Goal: Information Seeking & Learning: Learn about a topic

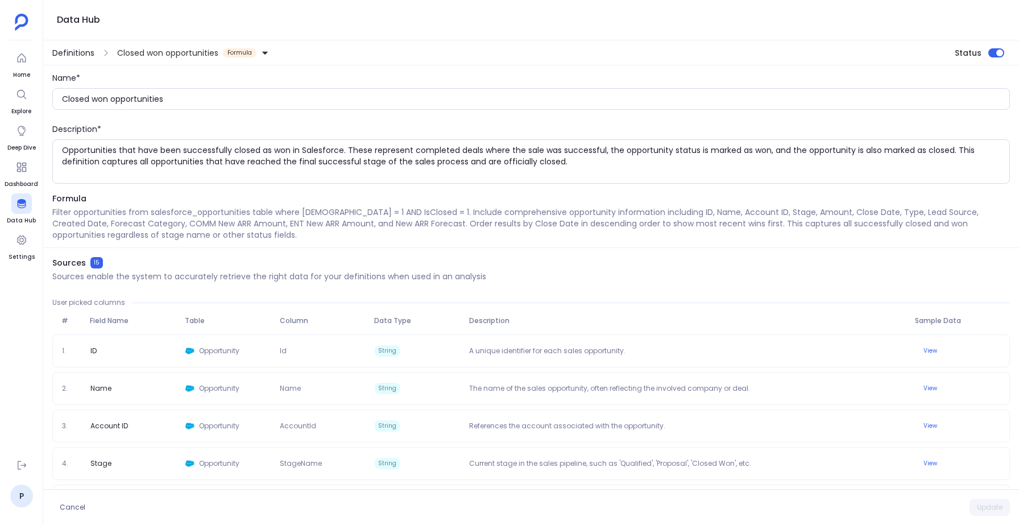
click at [66, 52] on span "Definitions" at bounding box center [73, 52] width 42 height 11
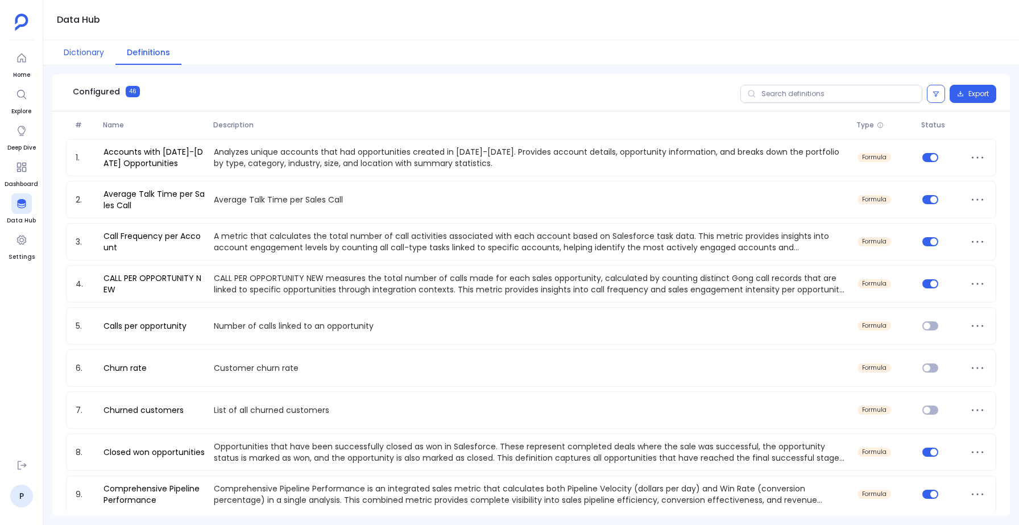
click at [64, 45] on button "Dictionary" at bounding box center [83, 52] width 63 height 24
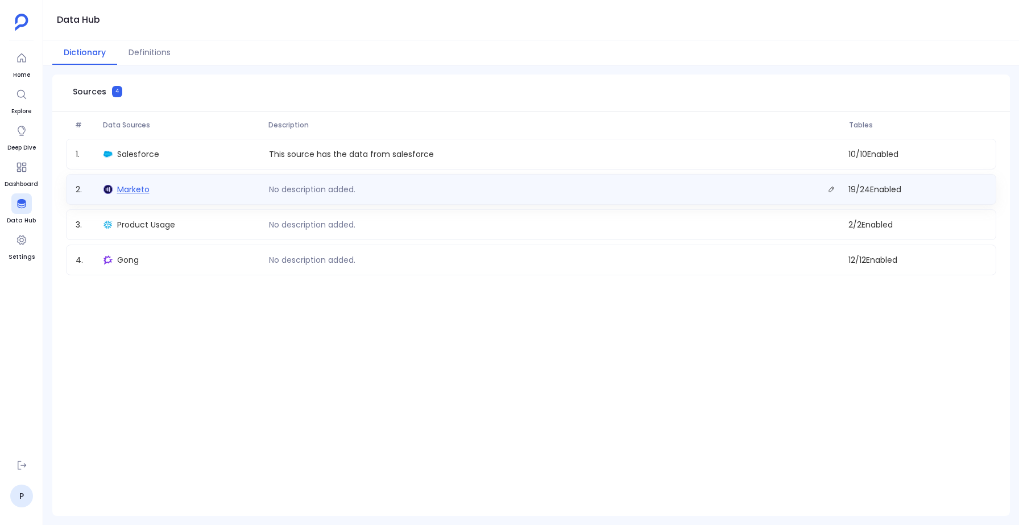
click at [127, 193] on span "Marketo" at bounding box center [133, 189] width 32 height 11
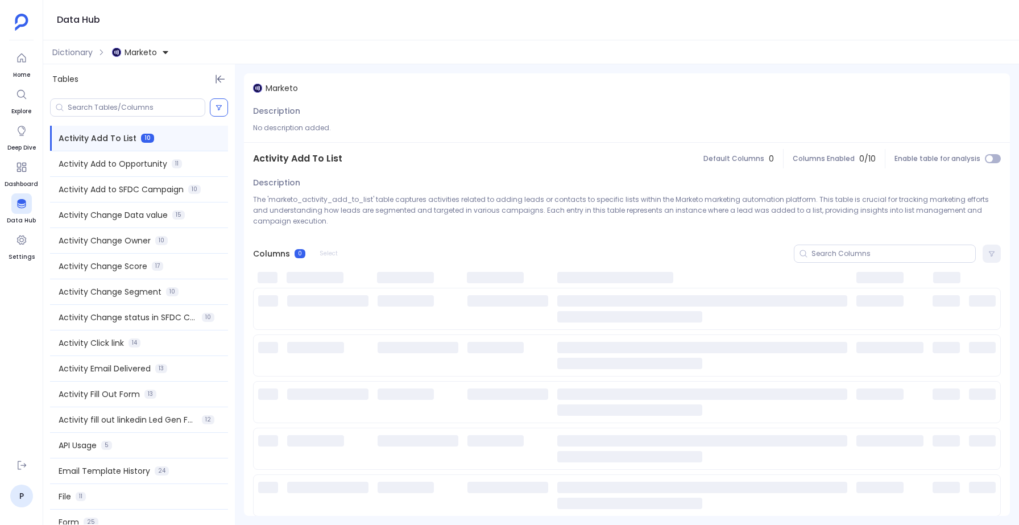
scroll to position [220, 0]
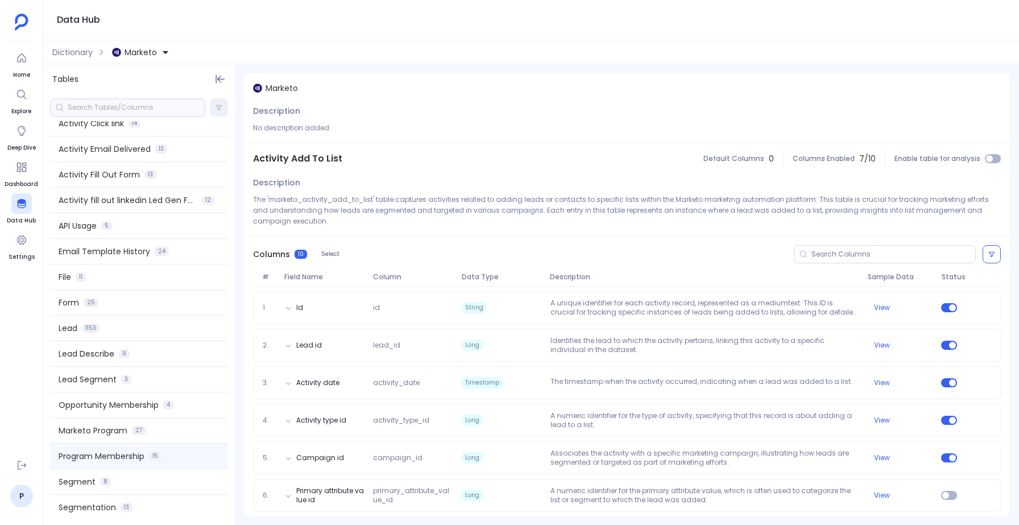
click at [108, 456] on span "Program Membership" at bounding box center [102, 455] width 86 height 11
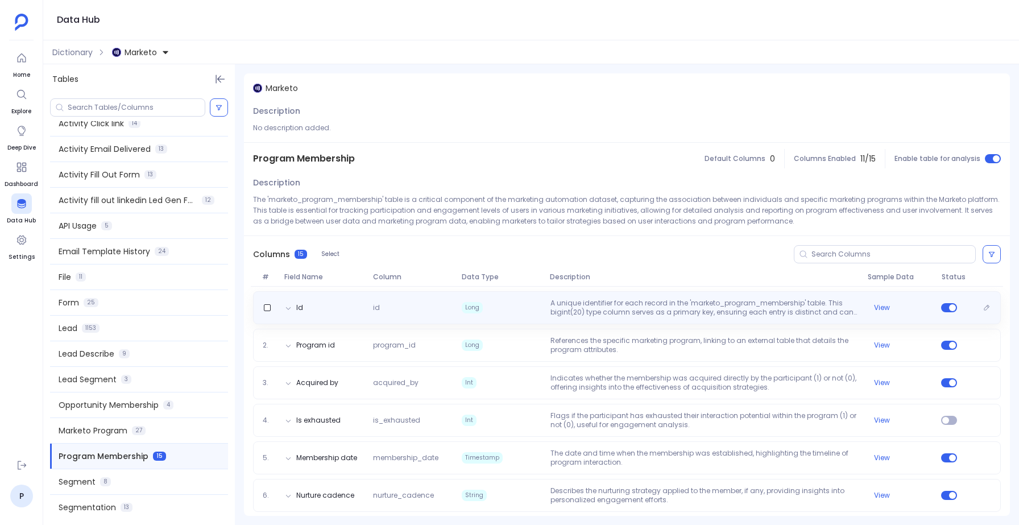
click at [533, 319] on div "Id id Long A unique identifier for each record in the 'marketo_program_membersh…" at bounding box center [627, 307] width 748 height 33
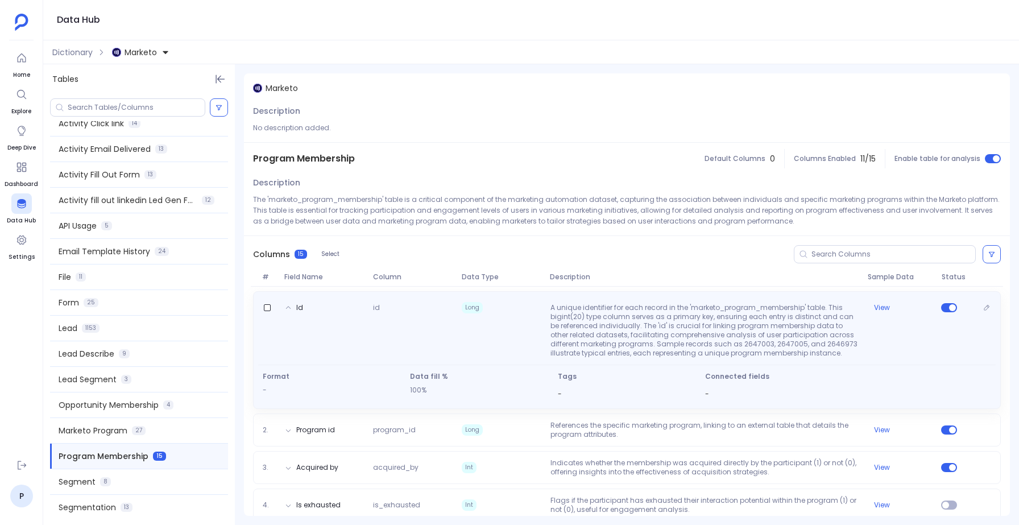
click at [533, 319] on div "Id id Long A unique identifier for each record in the 'marketo_program_membersh…" at bounding box center [627, 328] width 738 height 59
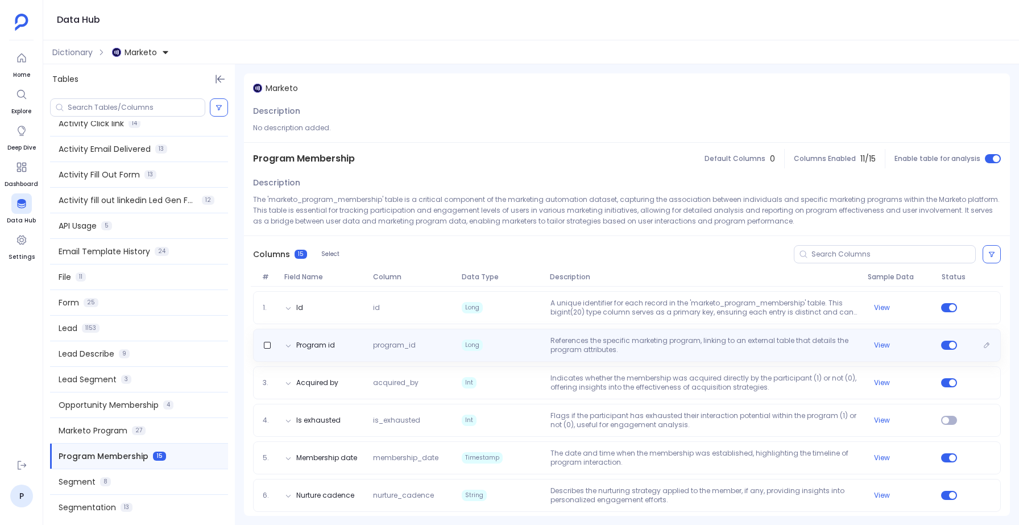
click at [512, 356] on div "Program id program_id Long References the specific marketing program, linking t…" at bounding box center [627, 345] width 748 height 33
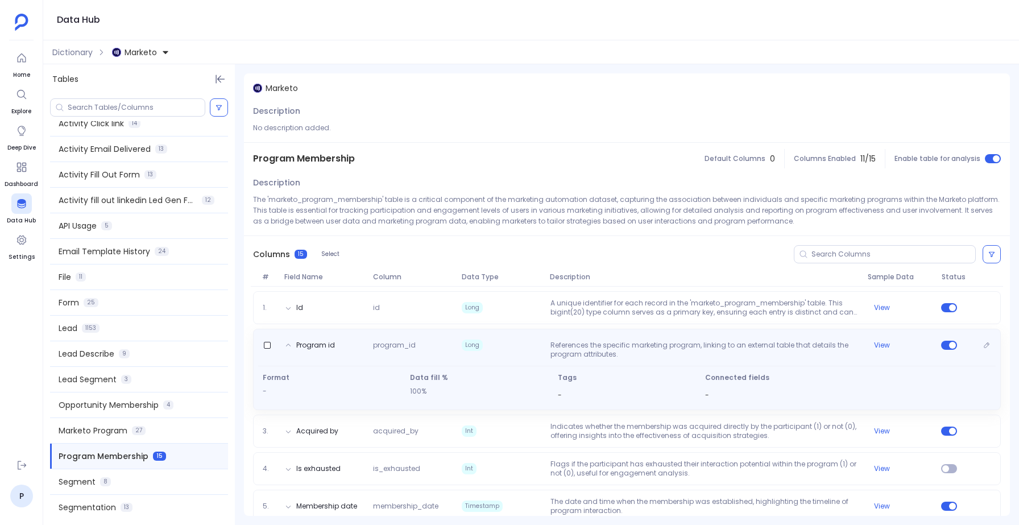
click at [512, 356] on div "Program id program_id Long References the specific marketing program, linking t…" at bounding box center [627, 347] width 738 height 23
